Goal: Information Seeking & Learning: Learn about a topic

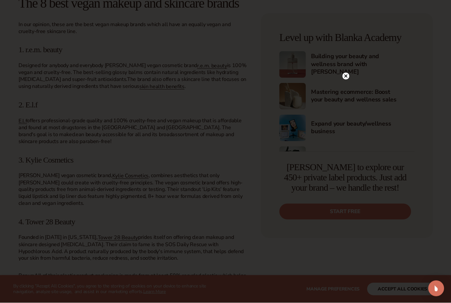
scroll to position [844, 0]
click at [348, 80] on circle at bounding box center [345, 76] width 7 height 7
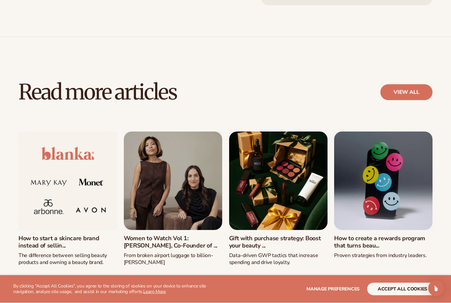
scroll to position [1814, 0]
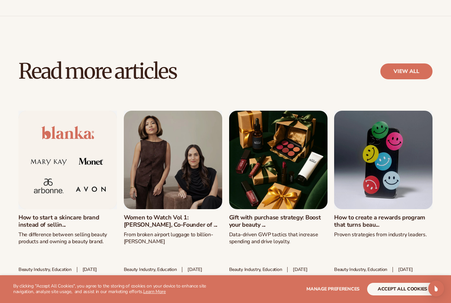
scroll to position [1835, 0]
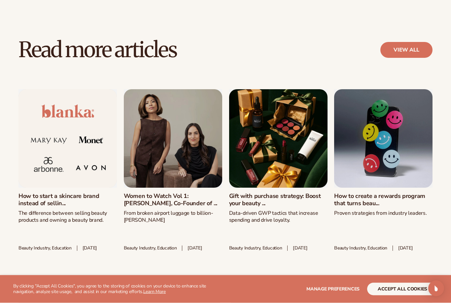
scroll to position [1856, 0]
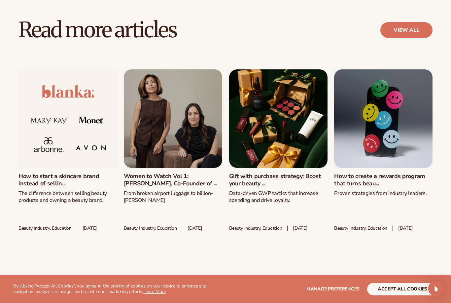
scroll to position [1877, 0]
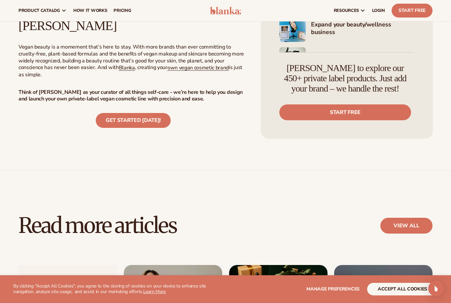
scroll to position [1680, 0]
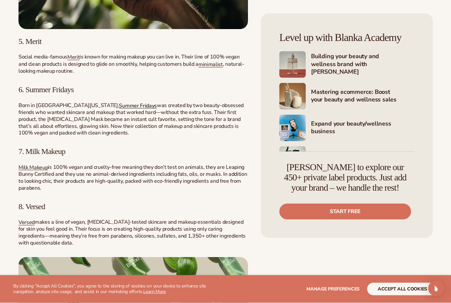
scroll to position [1261, 0]
